Goal: Find specific page/section: Find specific page/section

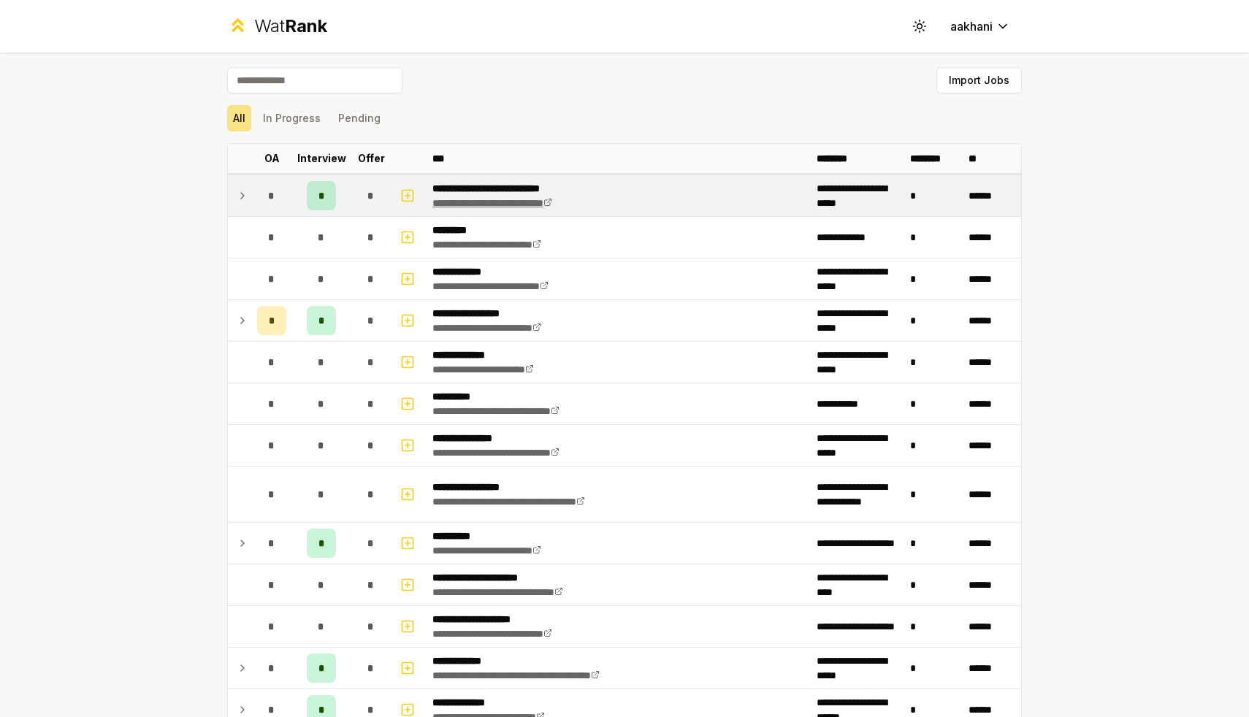
scroll to position [1667, 0]
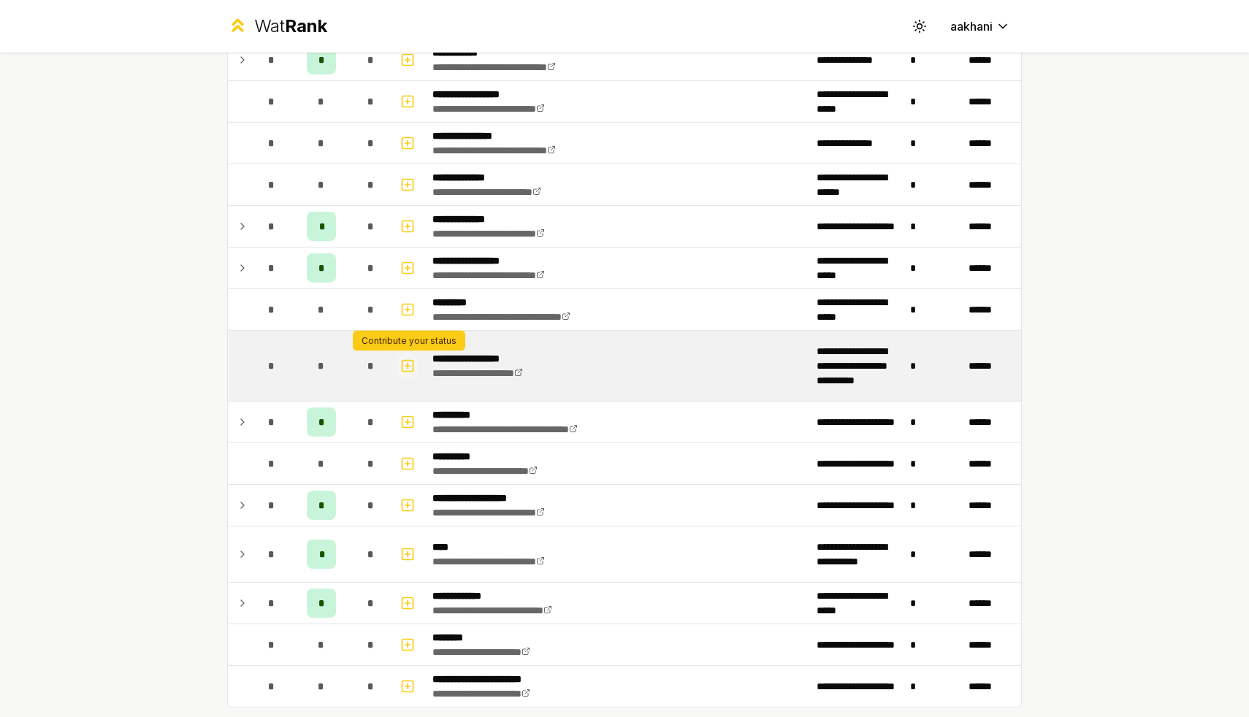
click at [408, 366] on icon "button" at bounding box center [408, 365] width 0 height 5
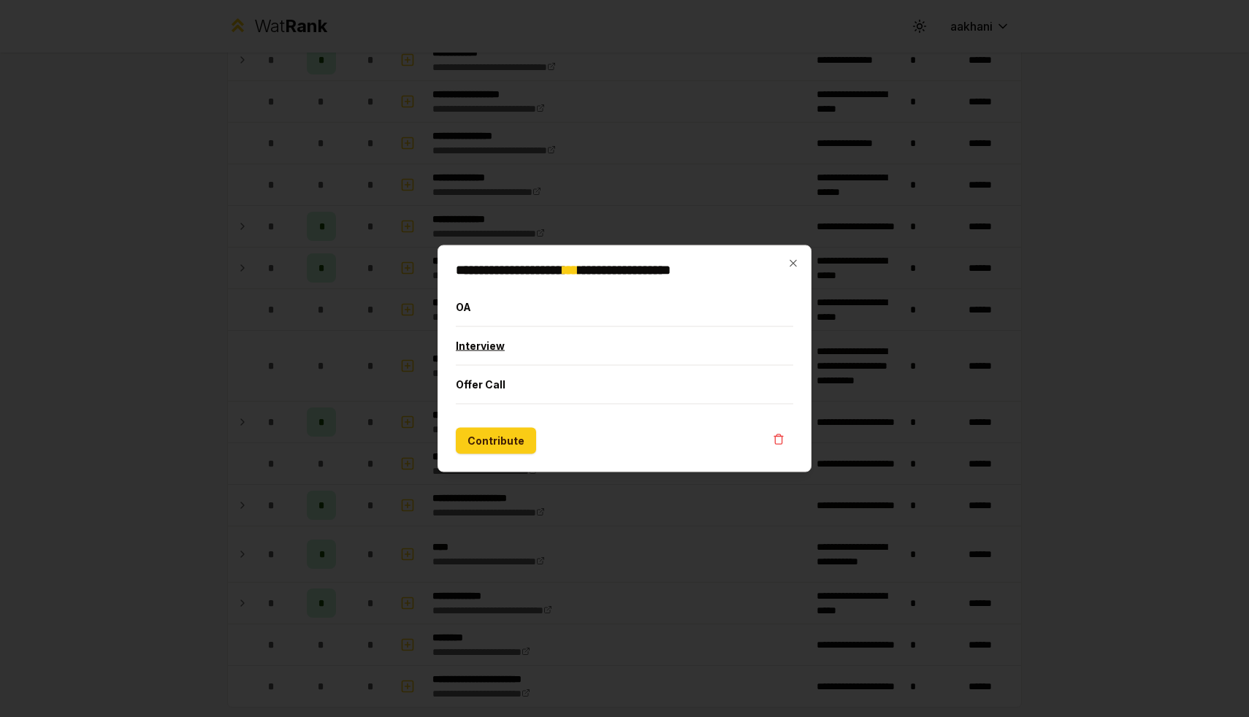
click at [481, 345] on button "Interview" at bounding box center [625, 346] width 338 height 38
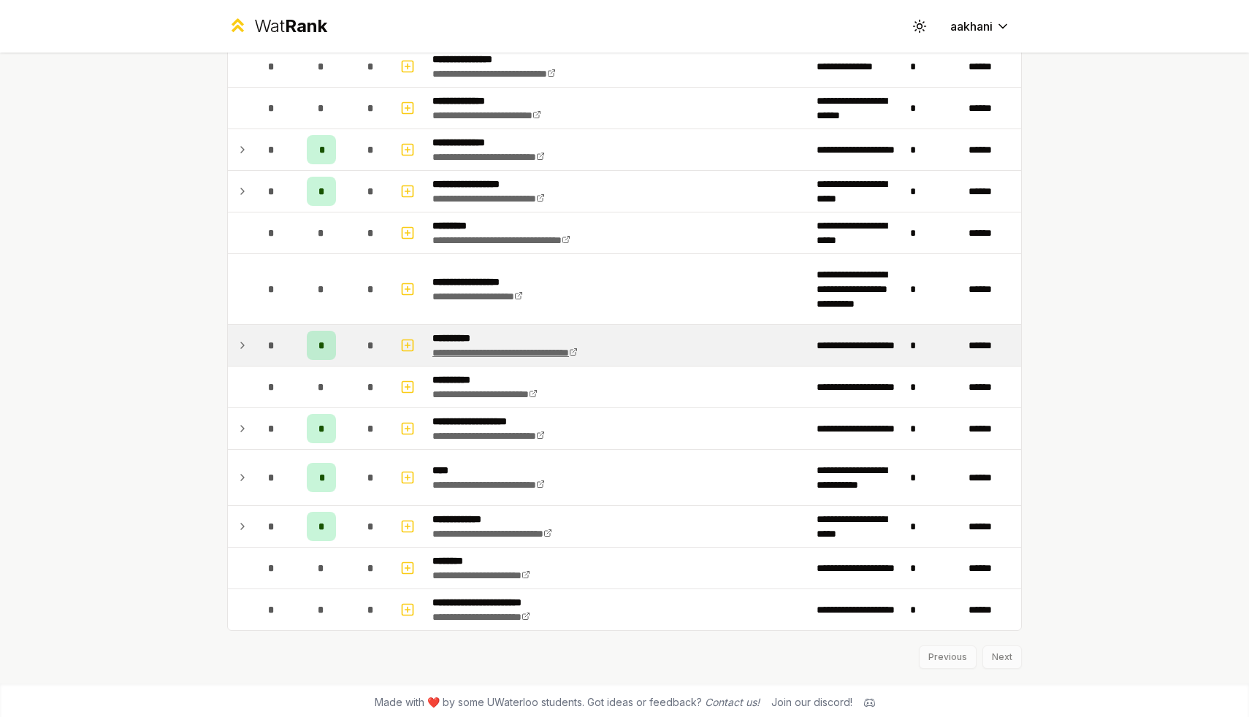
scroll to position [1748, 0]
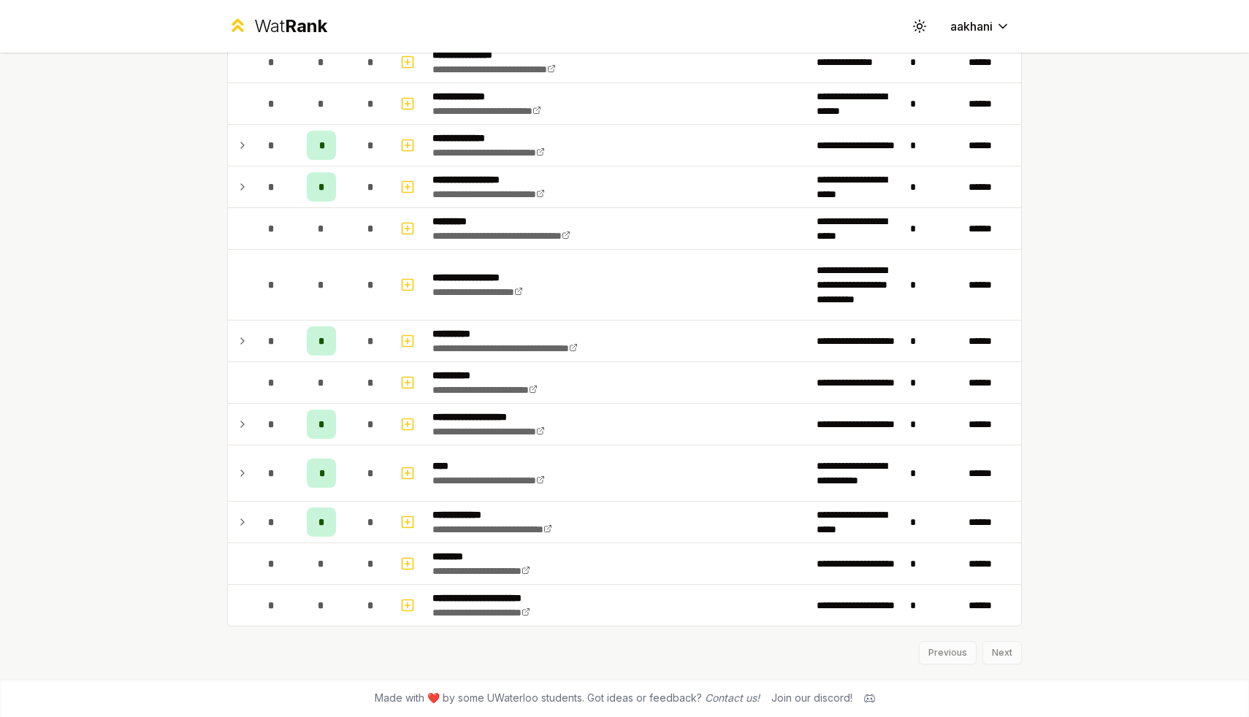
click at [997, 651] on div "Previous Next" at bounding box center [624, 646] width 795 height 38
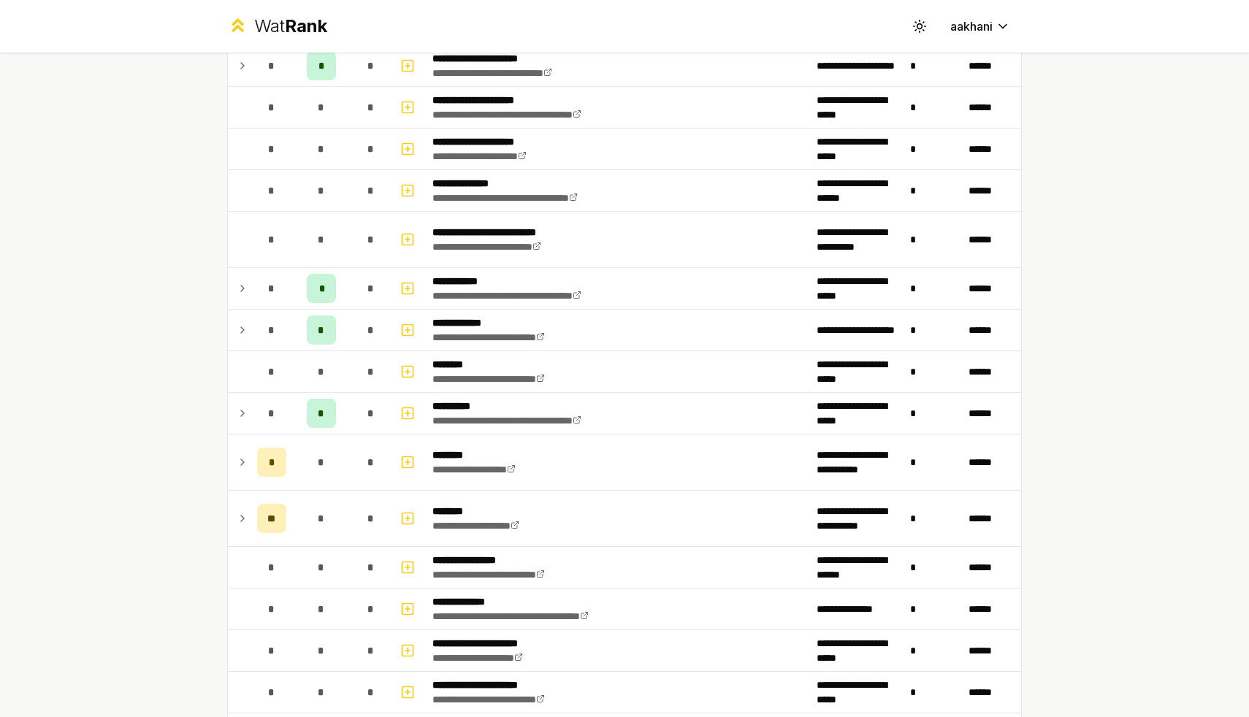
scroll to position [1277, 0]
